Goal: Information Seeking & Learning: Learn about a topic

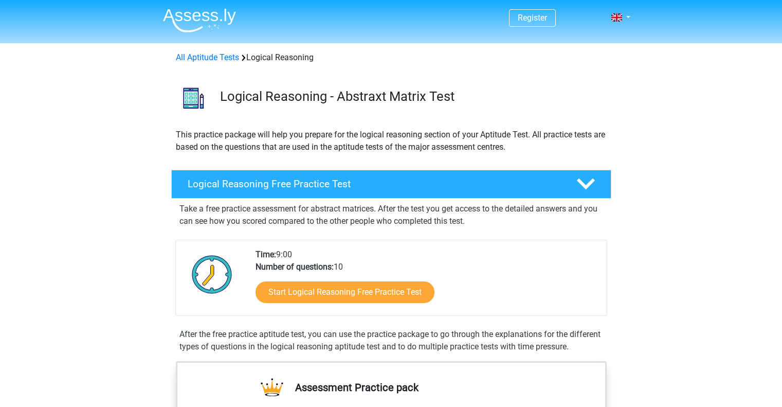
scroll to position [103, 0]
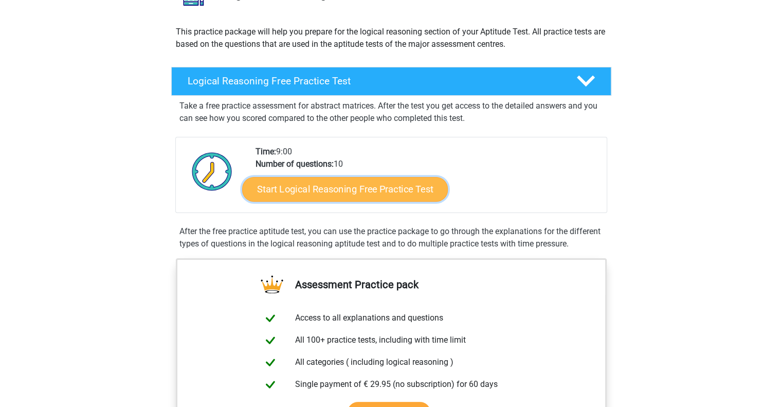
click at [348, 192] on link "Start Logical Reasoning Free Practice Test" at bounding box center [345, 188] width 206 height 25
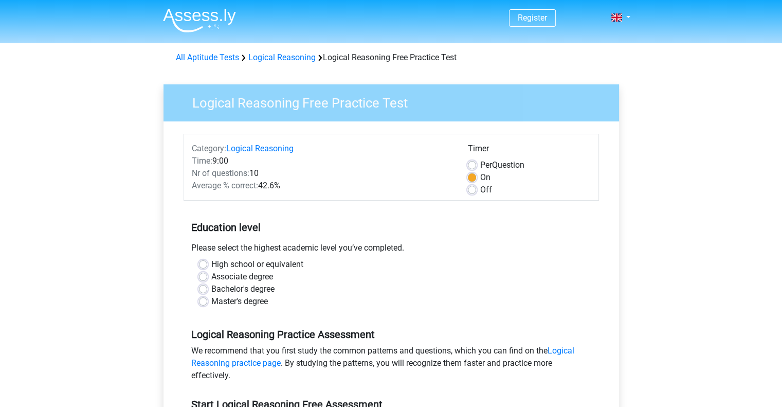
scroll to position [51, 0]
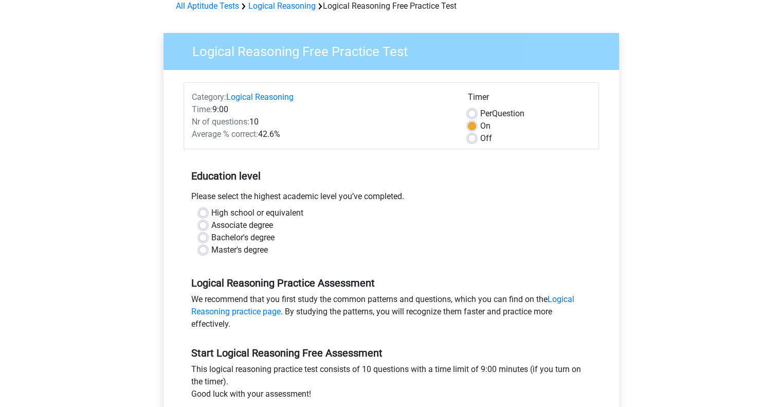
click at [211, 237] on label "Bachelor's degree" at bounding box center [242, 237] width 63 height 12
click at [204, 237] on input "Bachelor's degree" at bounding box center [203, 236] width 8 height 10
radio input "true"
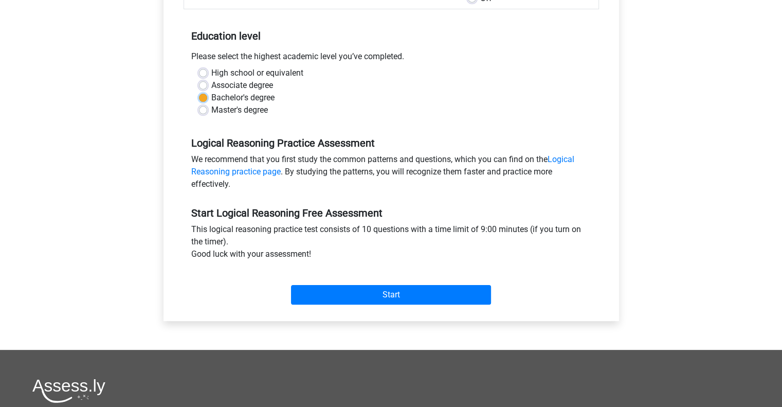
scroll to position [206, 0]
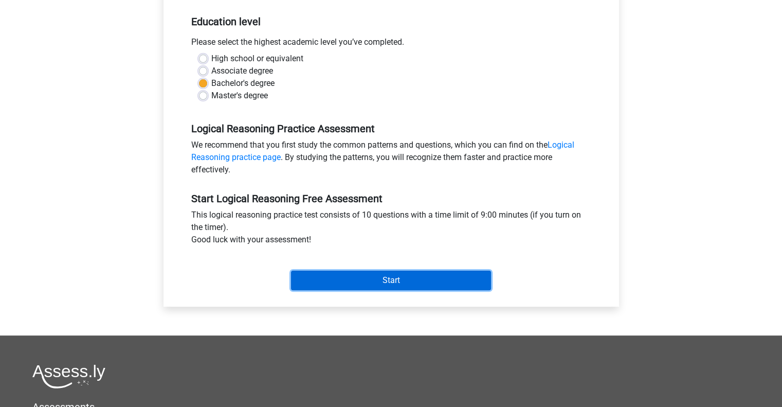
click at [421, 271] on input "Start" at bounding box center [391, 280] width 200 height 20
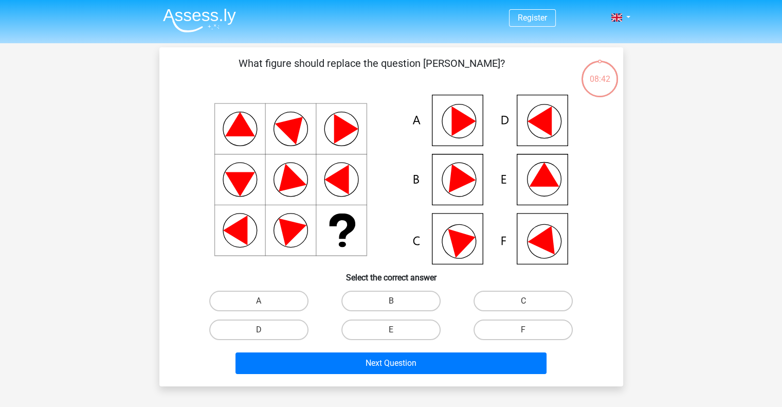
click at [549, 248] on icon at bounding box center [546, 237] width 37 height 34
click at [519, 302] on label "C" at bounding box center [523, 301] width 99 height 21
click at [523, 302] on input "C" at bounding box center [526, 304] width 7 height 7
radio input "true"
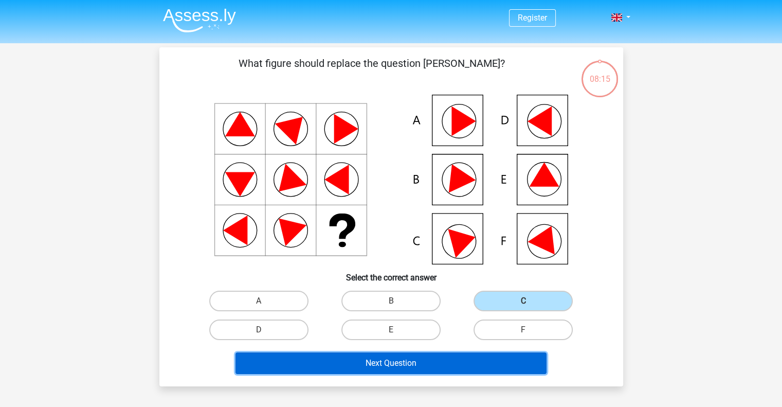
click at [447, 357] on button "Next Question" at bounding box center [390, 363] width 311 height 22
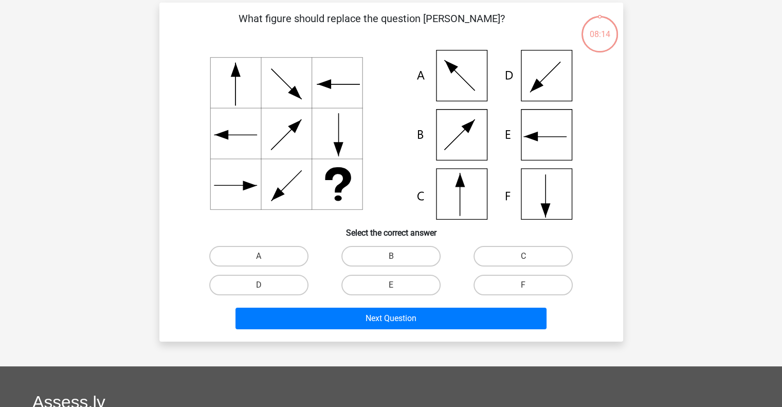
scroll to position [47, 0]
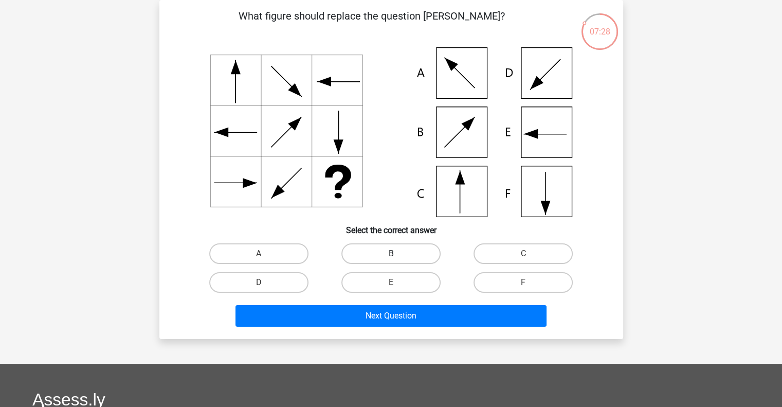
click at [386, 255] on label "B" at bounding box center [390, 253] width 99 height 21
click at [391, 255] on input "B" at bounding box center [394, 256] width 7 height 7
radio input "true"
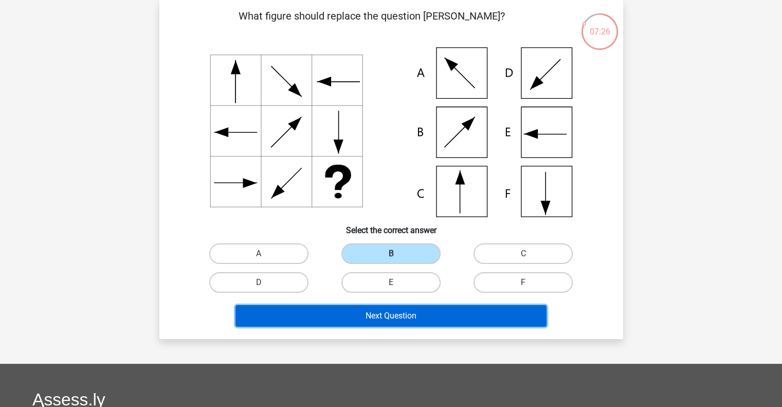
click at [420, 315] on button "Next Question" at bounding box center [390, 316] width 311 height 22
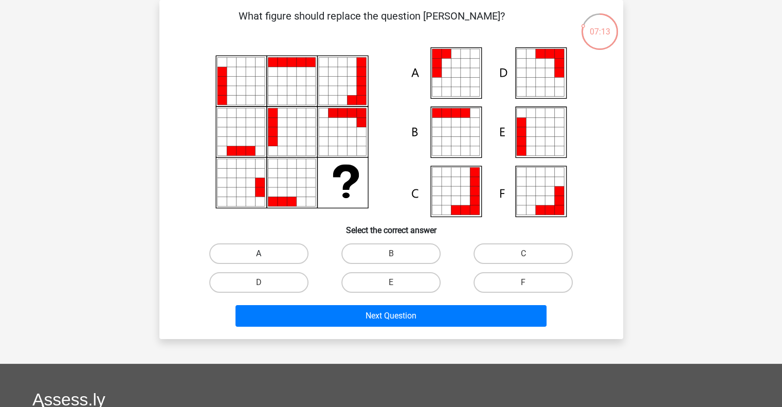
click at [290, 251] on label "A" at bounding box center [258, 253] width 99 height 21
click at [265, 253] on input "A" at bounding box center [262, 256] width 7 height 7
radio input "true"
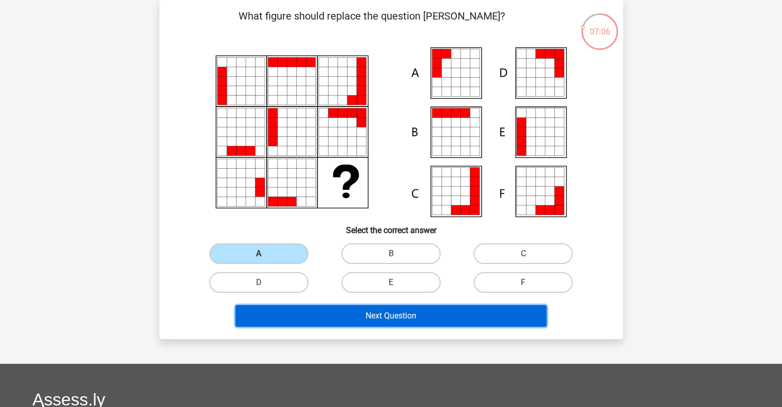
click at [428, 314] on button "Next Question" at bounding box center [390, 316] width 311 height 22
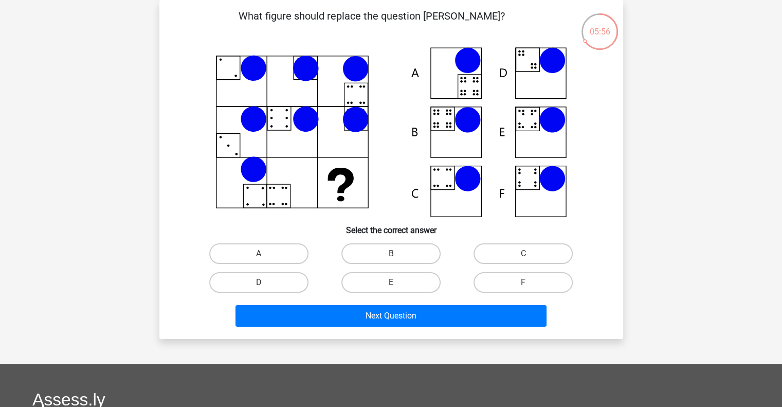
click at [418, 287] on label "E" at bounding box center [390, 282] width 99 height 21
click at [397, 287] on input "E" at bounding box center [394, 285] width 7 height 7
radio input "true"
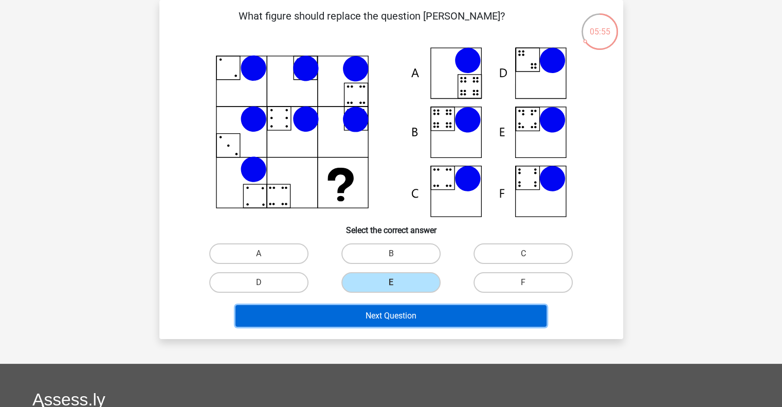
click at [435, 318] on button "Next Question" at bounding box center [390, 316] width 311 height 22
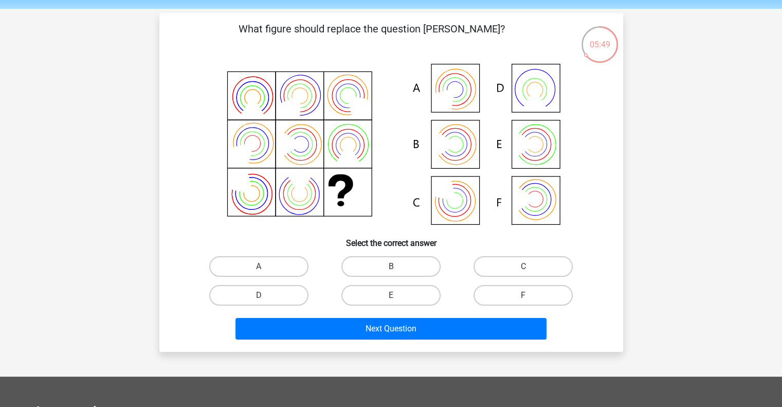
scroll to position [51, 0]
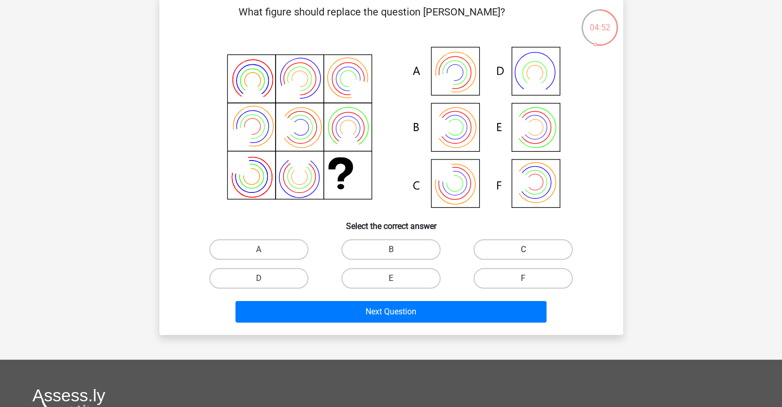
click at [498, 243] on label "C" at bounding box center [523, 249] width 99 height 21
click at [523, 249] on input "C" at bounding box center [526, 252] width 7 height 7
radio input "true"
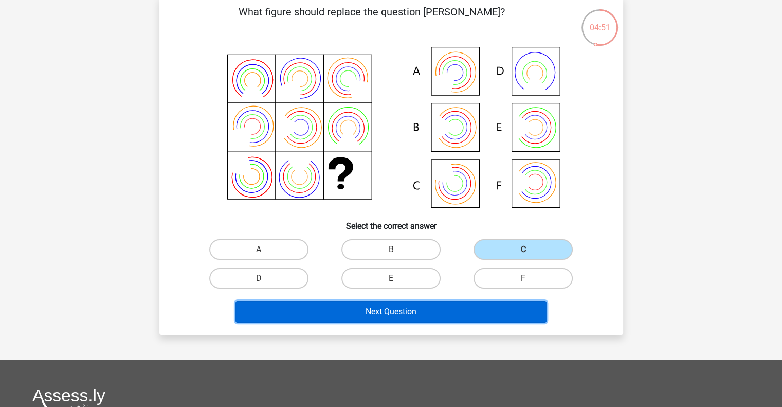
click at [451, 307] on button "Next Question" at bounding box center [390, 312] width 311 height 22
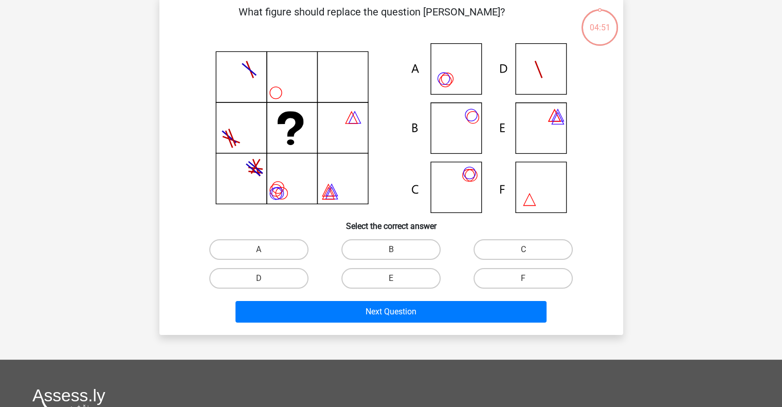
scroll to position [47, 0]
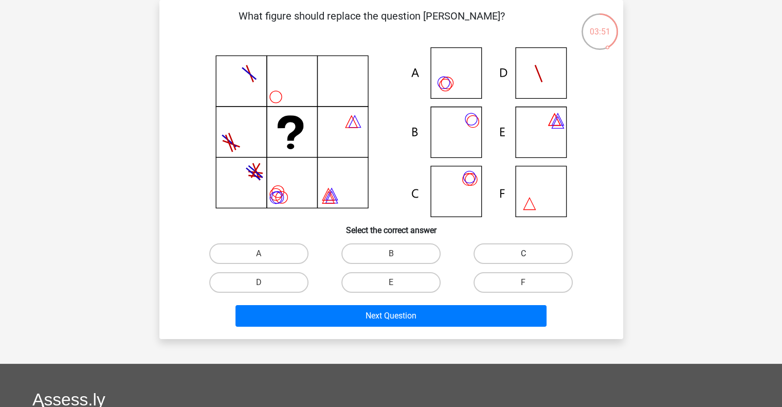
click at [490, 255] on label "C" at bounding box center [523, 253] width 99 height 21
click at [523, 255] on input "C" at bounding box center [526, 256] width 7 height 7
radio input "true"
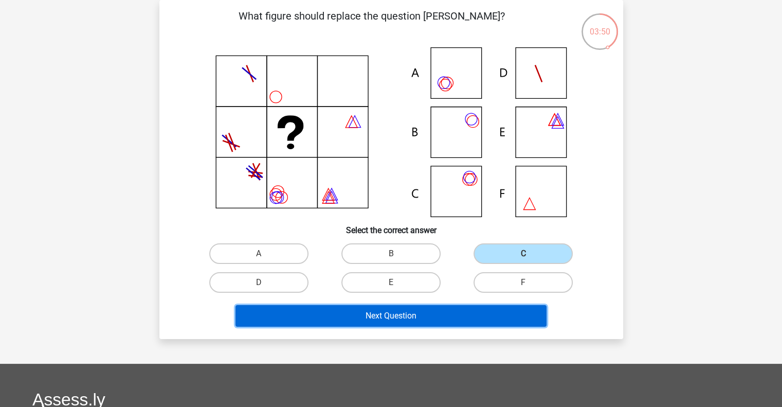
click at [440, 306] on button "Next Question" at bounding box center [390, 316] width 311 height 22
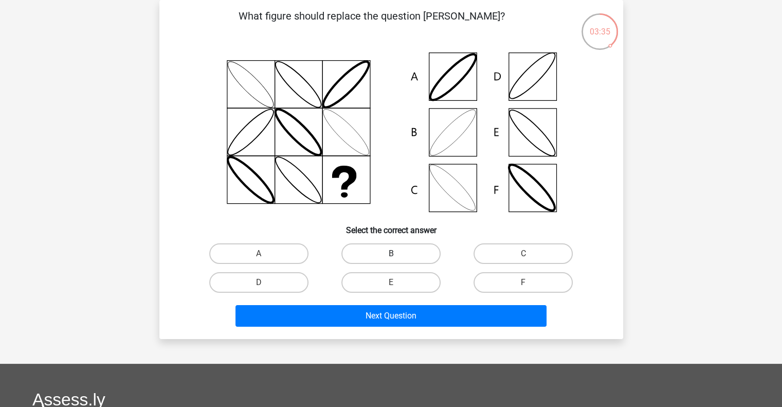
click at [405, 246] on label "B" at bounding box center [390, 253] width 99 height 21
click at [397, 253] on input "B" at bounding box center [394, 256] width 7 height 7
radio input "true"
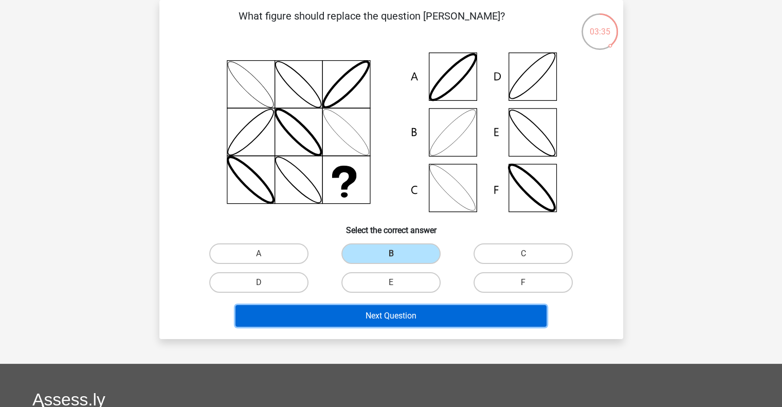
click at [416, 318] on button "Next Question" at bounding box center [390, 316] width 311 height 22
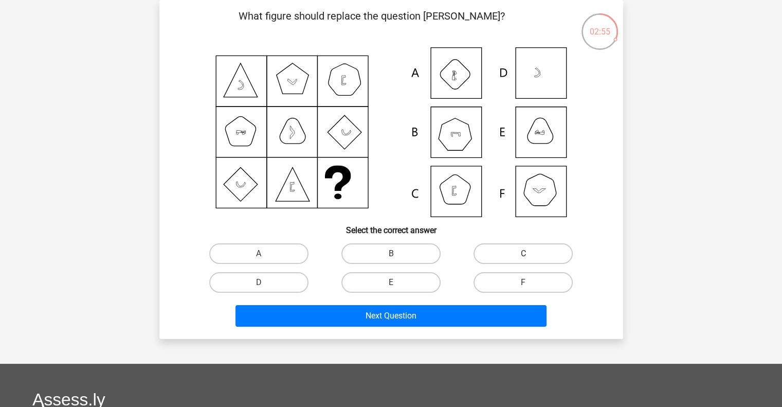
click at [491, 259] on label "C" at bounding box center [523, 253] width 99 height 21
click at [523, 259] on input "C" at bounding box center [526, 256] width 7 height 7
radio input "true"
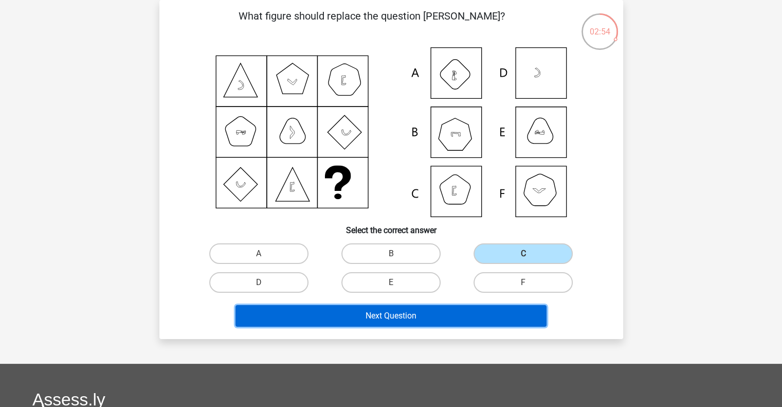
click at [424, 321] on button "Next Question" at bounding box center [390, 316] width 311 height 22
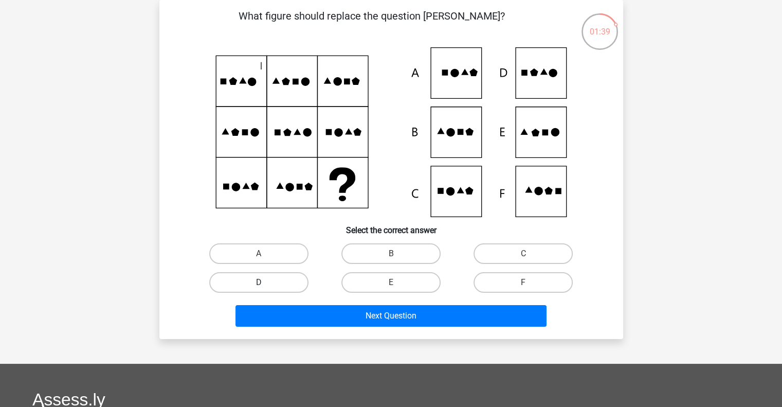
click at [289, 276] on label "D" at bounding box center [258, 282] width 99 height 21
click at [265, 282] on input "D" at bounding box center [262, 285] width 7 height 7
radio input "true"
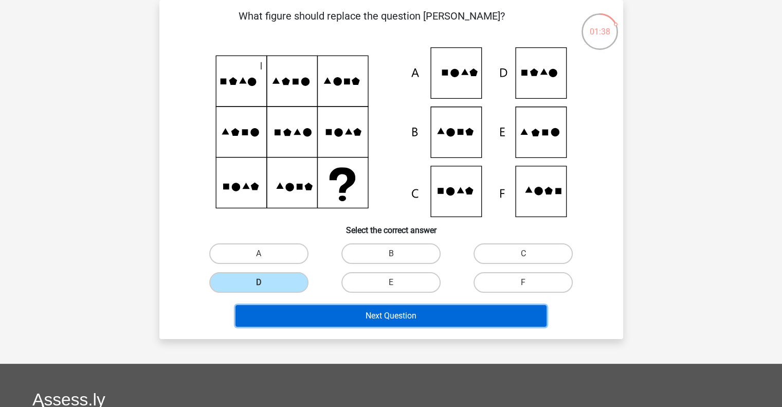
click at [342, 313] on button "Next Question" at bounding box center [390, 316] width 311 height 22
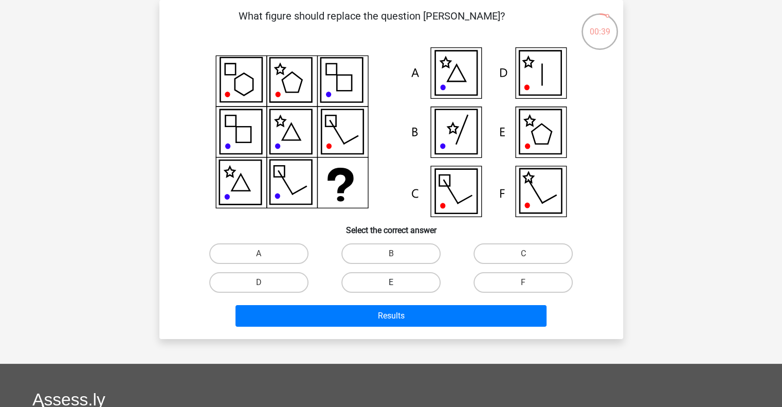
click at [427, 275] on label "E" at bounding box center [390, 282] width 99 height 21
click at [397, 282] on input "E" at bounding box center [394, 285] width 7 height 7
radio input "true"
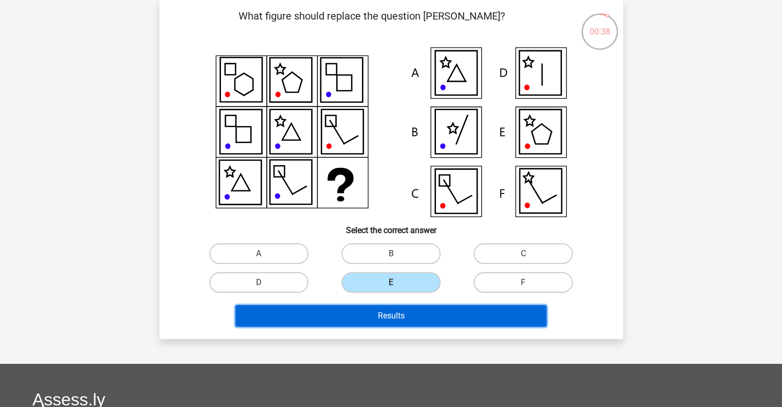
click at [425, 310] on button "Results" at bounding box center [390, 316] width 311 height 22
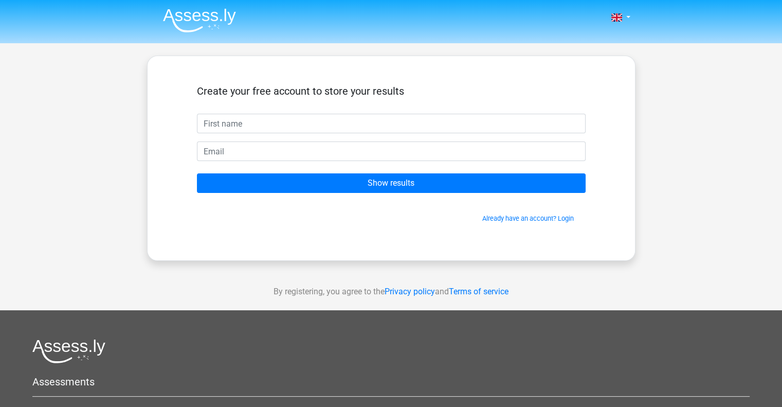
click at [327, 125] on input "text" at bounding box center [391, 124] width 389 height 20
click at [409, 216] on span "Already have an account? Login" at bounding box center [391, 218] width 380 height 10
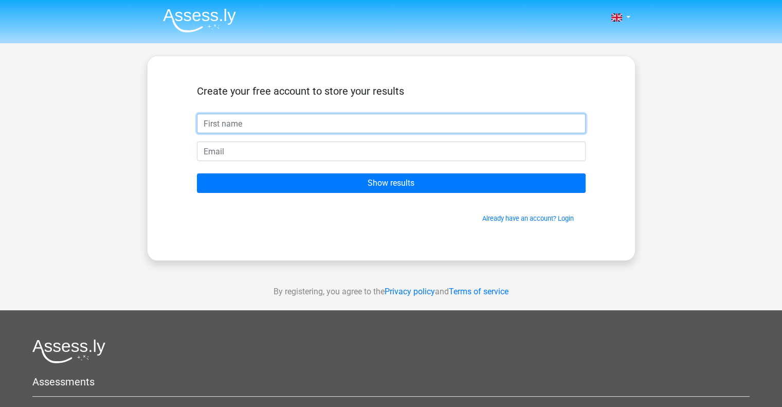
click at [333, 126] on input "text" at bounding box center [391, 124] width 389 height 20
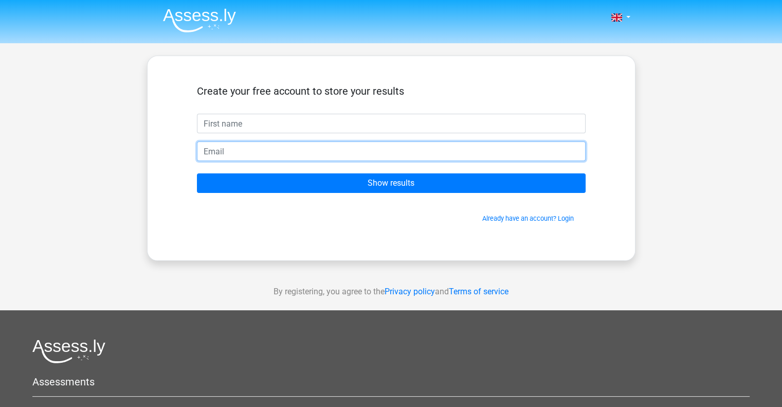
click at [217, 144] on input "email" at bounding box center [391, 151] width 389 height 20
type input "twannos89@hotmail.com"
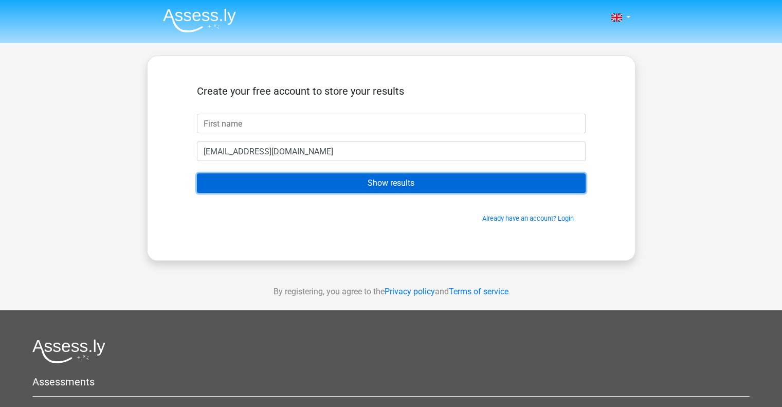
click at [331, 185] on input "Show results" at bounding box center [391, 183] width 389 height 20
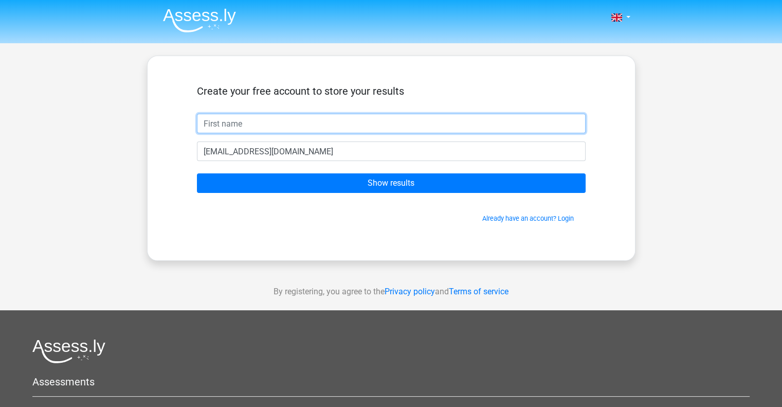
click at [313, 119] on input "text" at bounding box center [391, 124] width 389 height 20
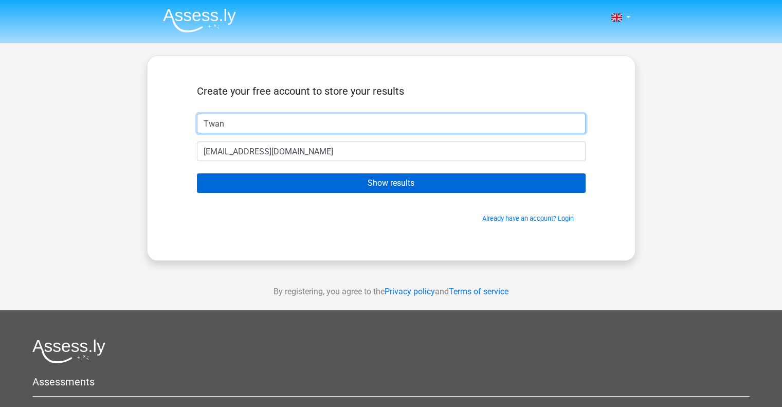
type input "Twan"
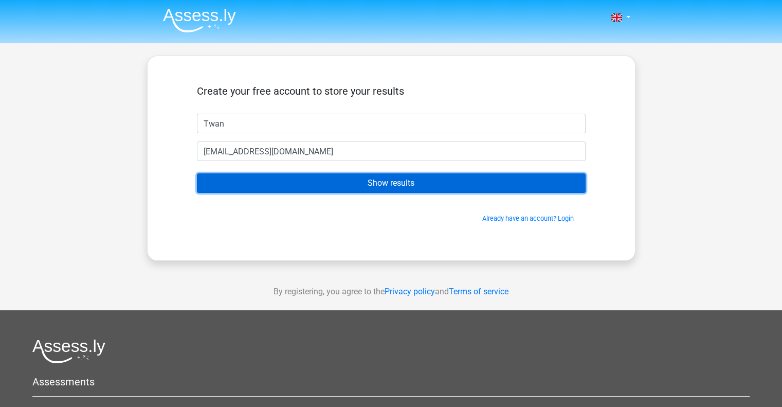
click at [383, 181] on input "Show results" at bounding box center [391, 183] width 389 height 20
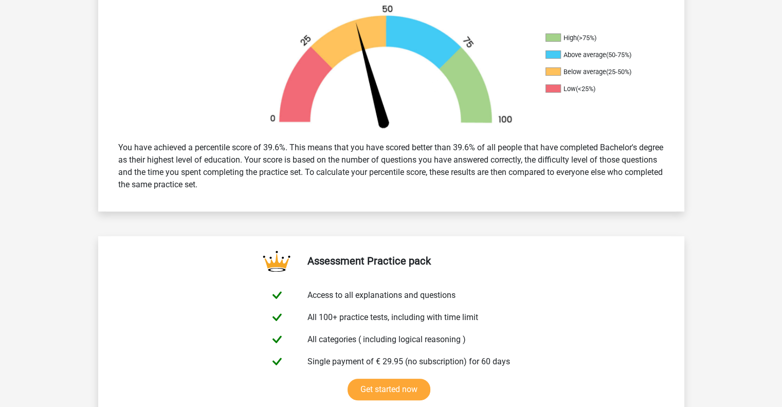
scroll to position [206, 0]
